Goal: Find specific page/section: Find specific page/section

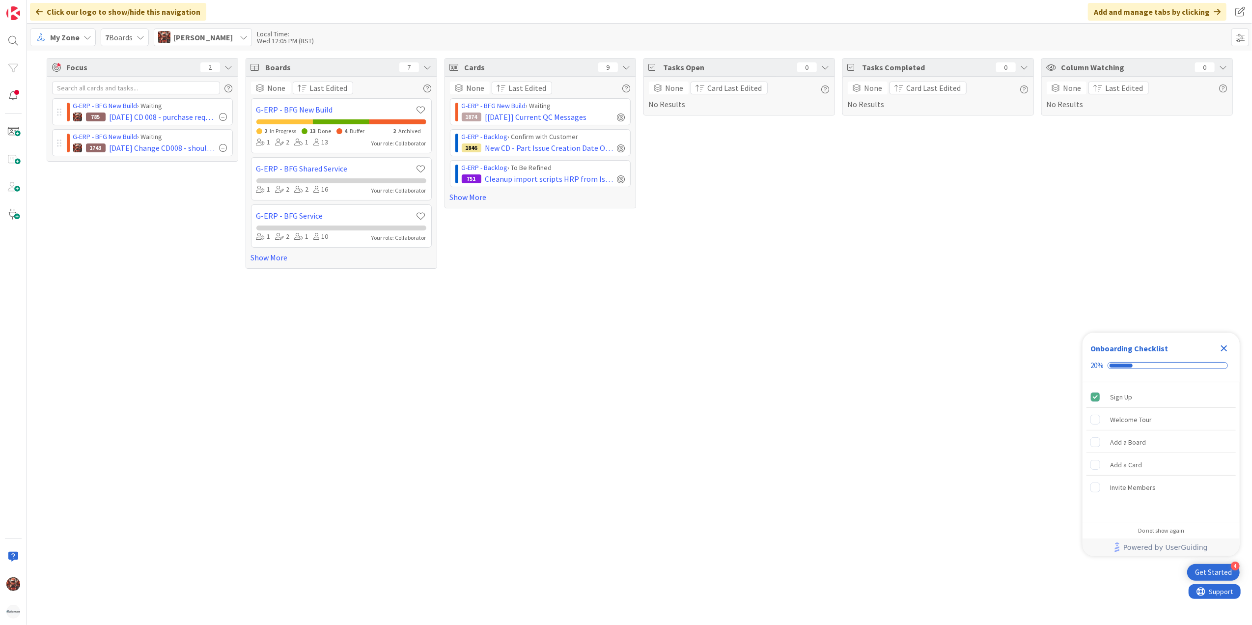
click at [114, 36] on span "7 Boards" at bounding box center [119, 37] width 28 height 12
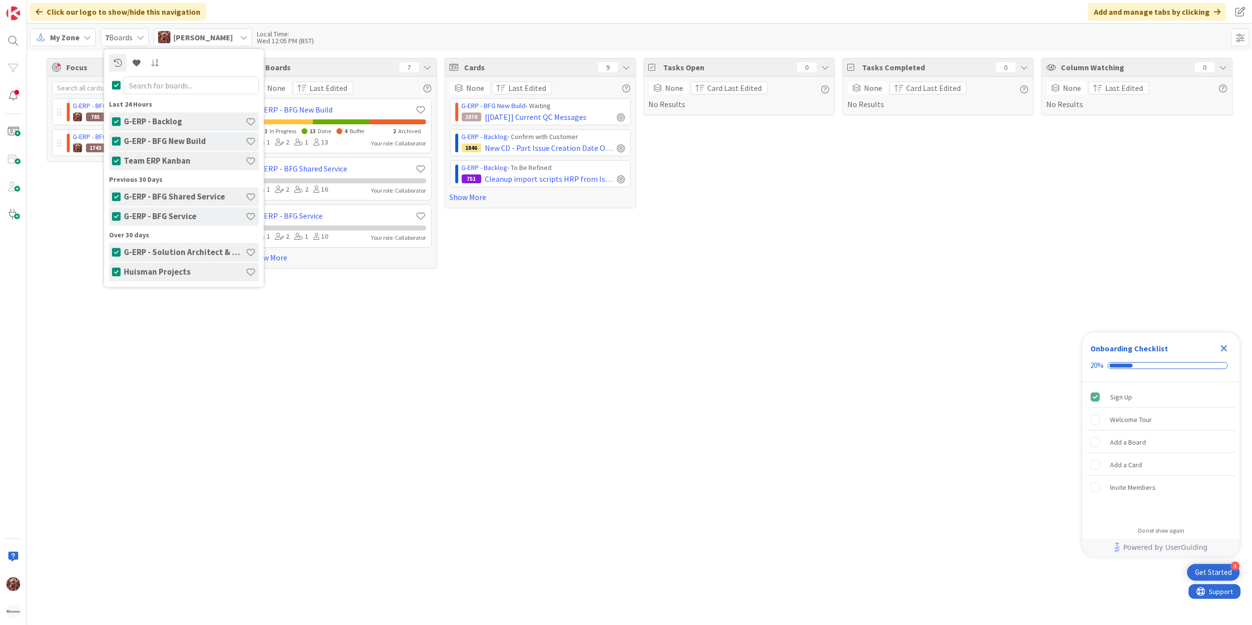
click at [82, 34] on div "My Zone" at bounding box center [63, 37] width 66 height 18
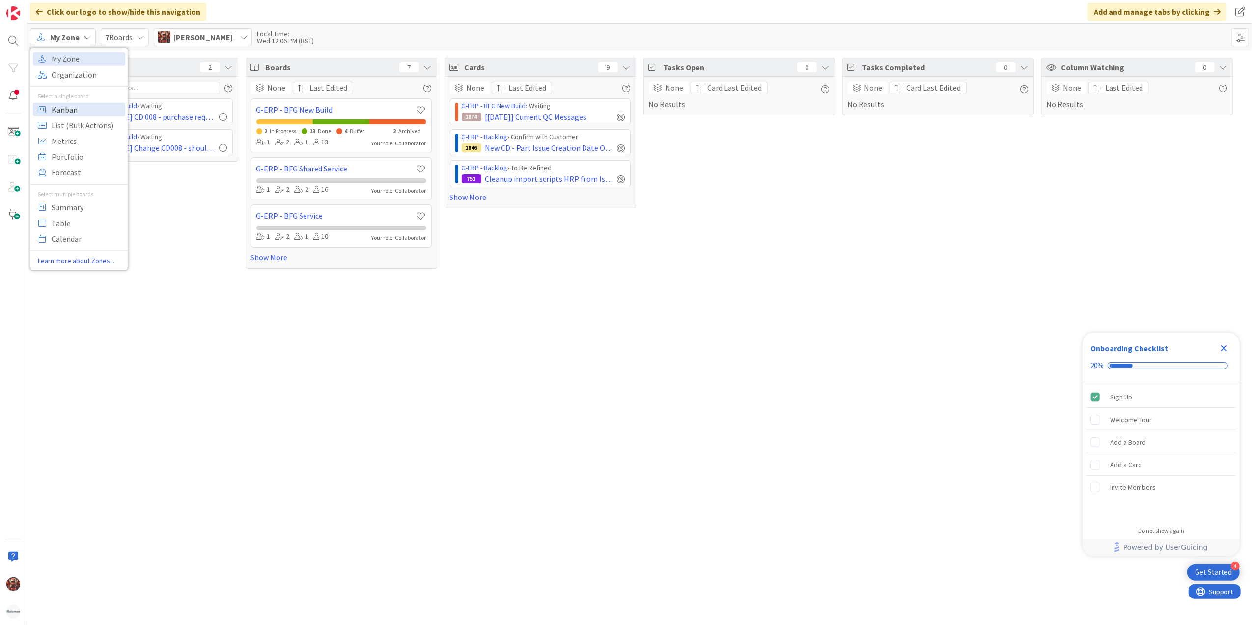
click at [87, 111] on span "Kanban" at bounding box center [87, 109] width 71 height 15
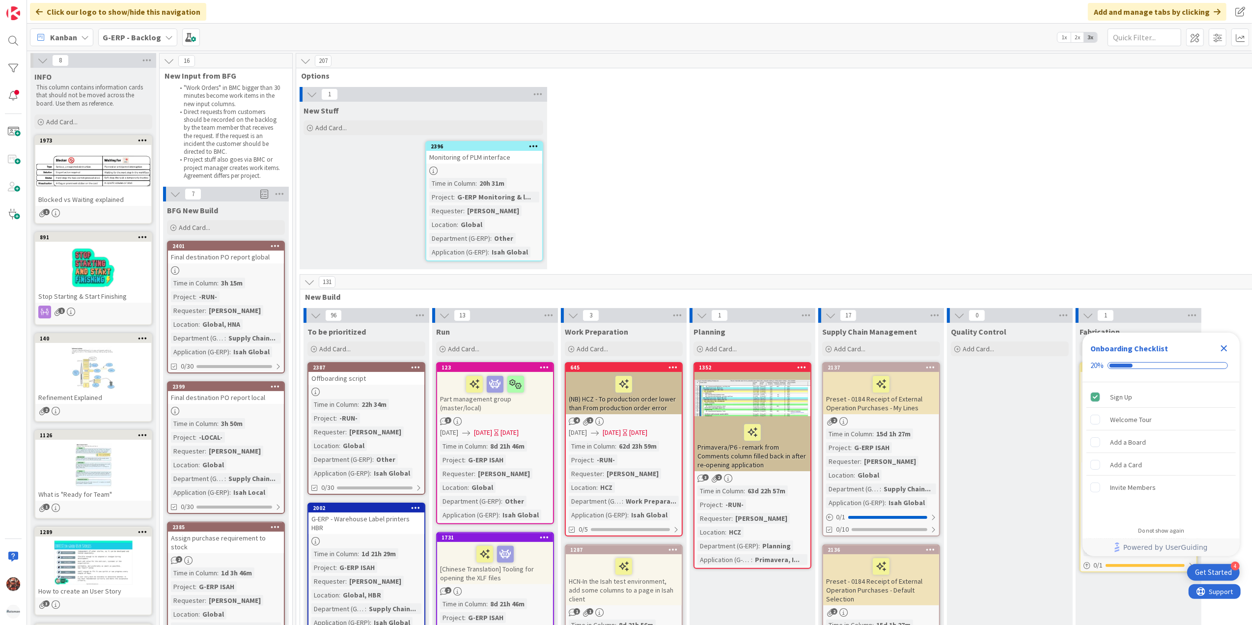
click at [134, 35] on b "G-ERP - Backlog" at bounding box center [132, 37] width 58 height 10
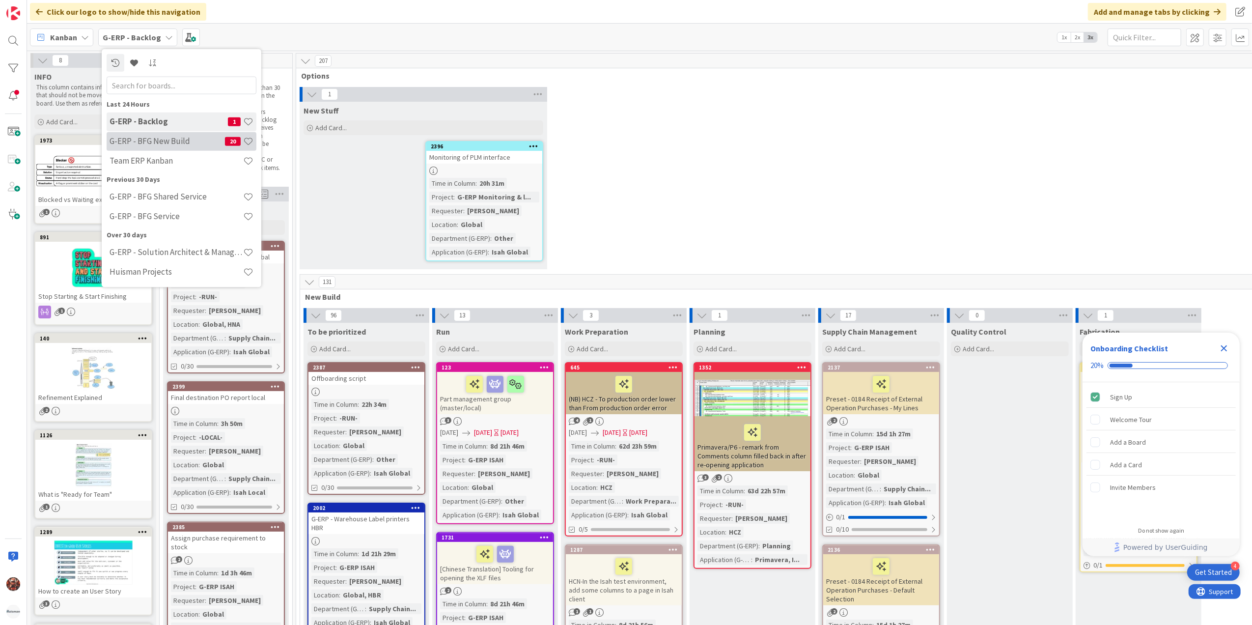
click at [156, 144] on h4 "G-ERP - BFG New Build" at bounding box center [167, 141] width 115 height 10
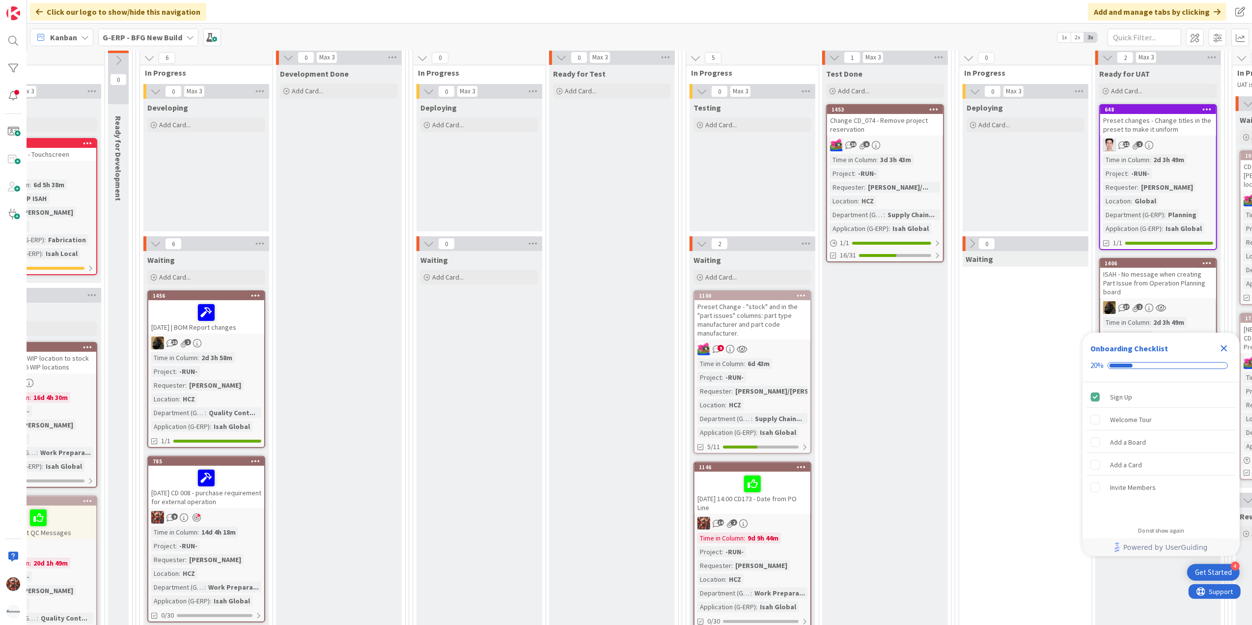
scroll to position [196, 223]
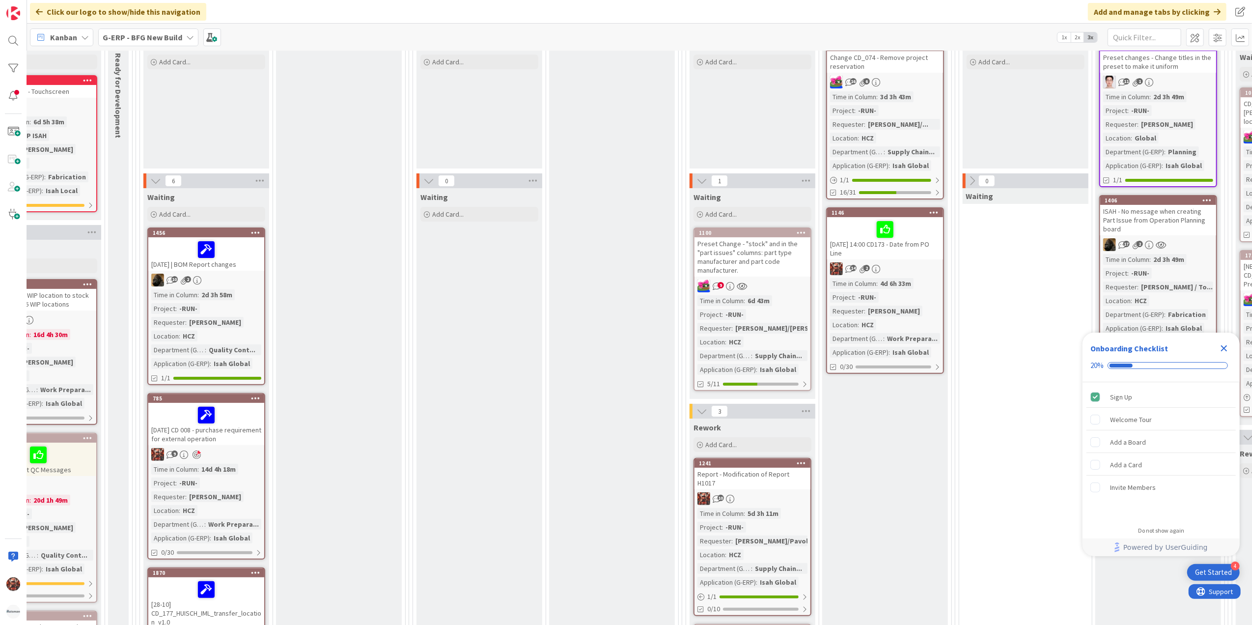
click at [914, 243] on div "[DATE] 14:00 CD173 - Date from PO Line" at bounding box center [885, 238] width 116 height 42
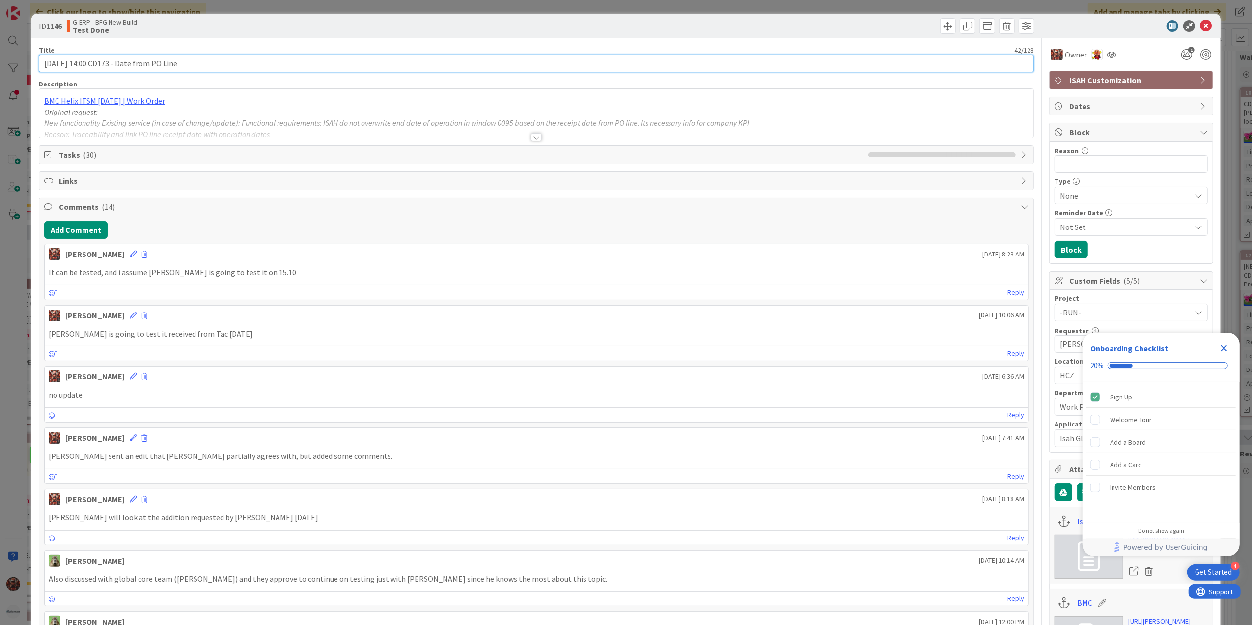
drag, startPoint x: 97, startPoint y: 61, endPoint x: -19, endPoint y: 74, distance: 116.6
click at [0, 74] on html "4 Get Started Onboarding Checklist 20% Sign Up Welcome Tour Add a Board Add a C…" at bounding box center [626, 312] width 1252 height 625
type input "CD173 - Date from PO Line"
click at [1200, 27] on icon at bounding box center [1206, 26] width 12 height 12
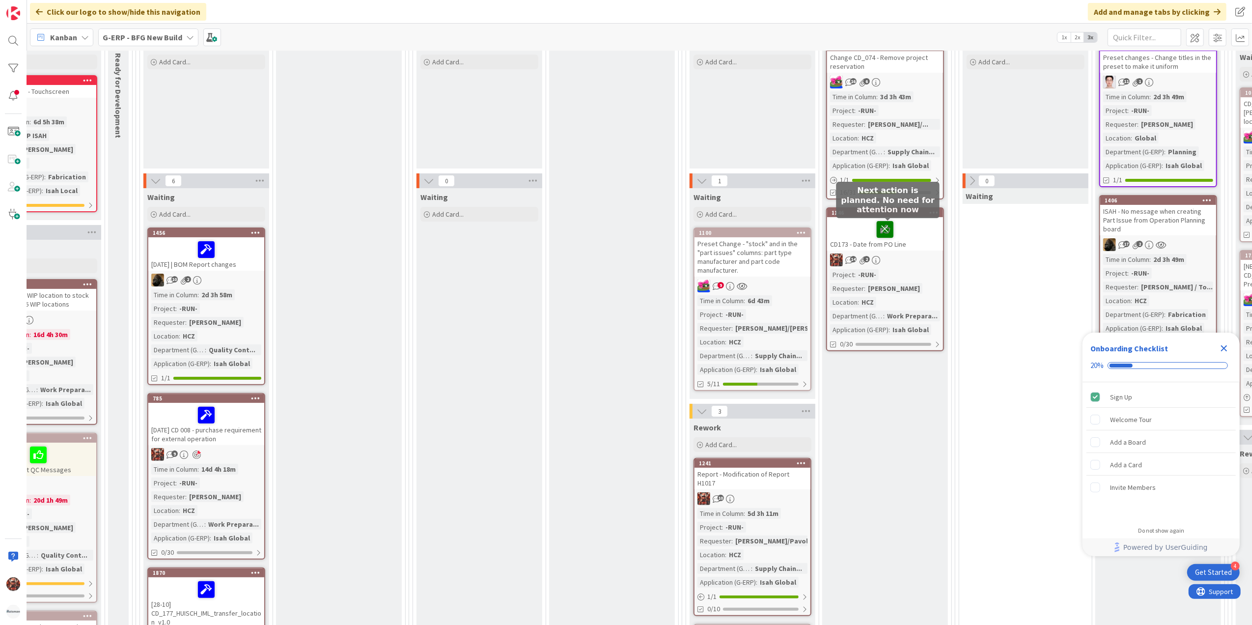
click at [892, 224] on icon at bounding box center [885, 229] width 17 height 16
